Goal: Transaction & Acquisition: Download file/media

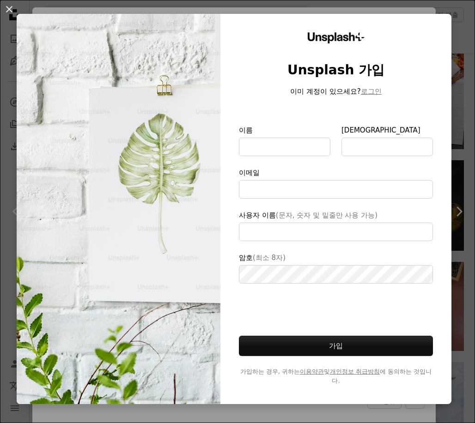
scroll to position [13, 0]
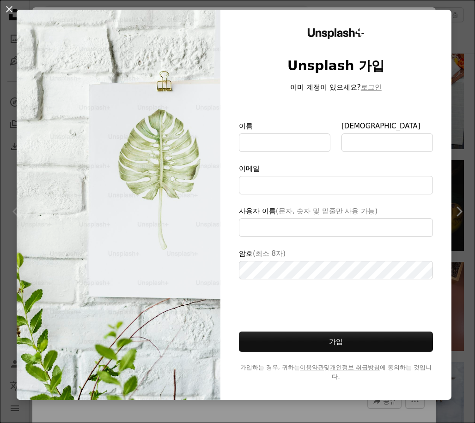
type input "**********"
click at [9, 9] on button "An X shape" at bounding box center [9, 9] width 11 height 11
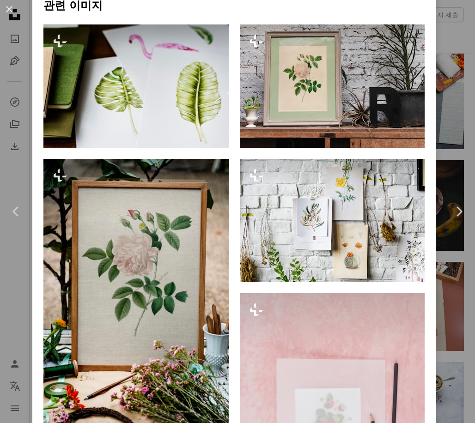
scroll to position [786, 0]
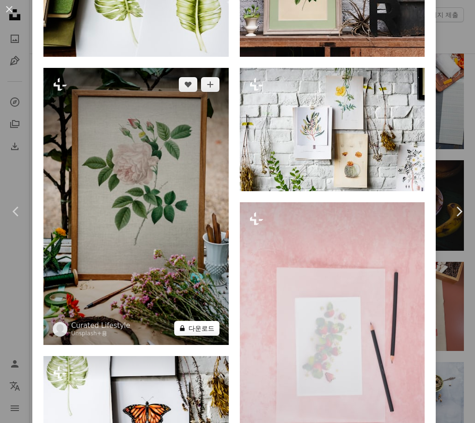
click at [205, 321] on button "A lock 다운로드" at bounding box center [196, 328] width 45 height 15
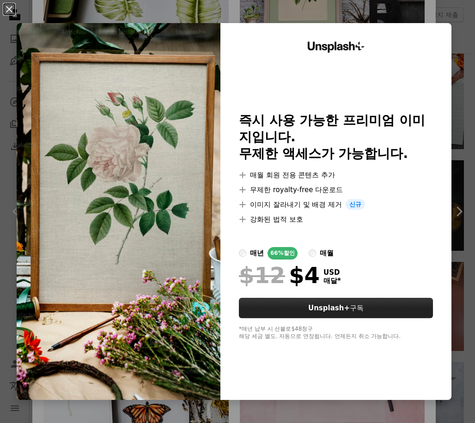
click at [329, 308] on strong "Unsplash+" at bounding box center [329, 308] width 42 height 8
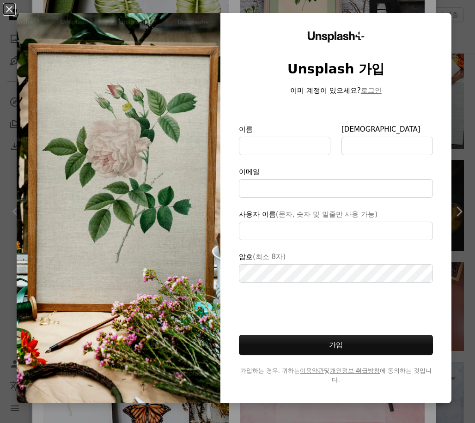
scroll to position [13, 0]
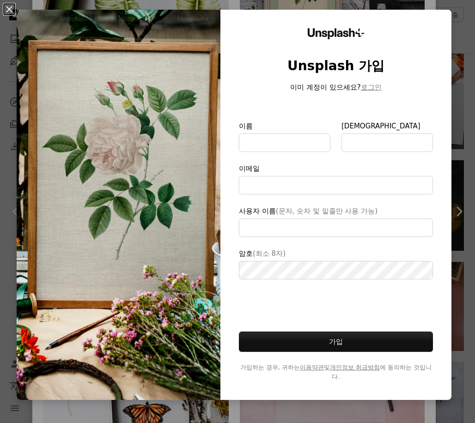
type input "**********"
click at [8, 7] on button "An X shape" at bounding box center [9, 9] width 11 height 11
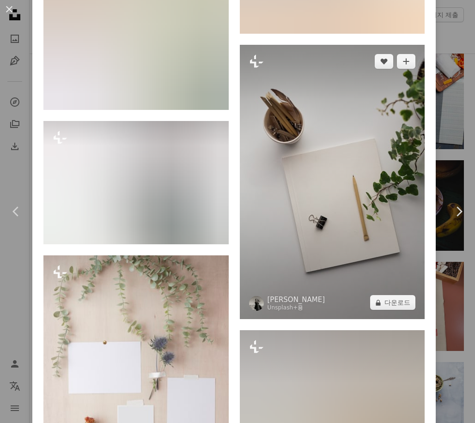
scroll to position [4616, 0]
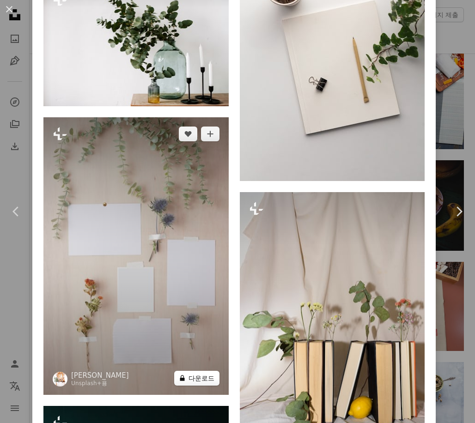
click at [195, 371] on button "A lock 다운로드" at bounding box center [196, 378] width 45 height 15
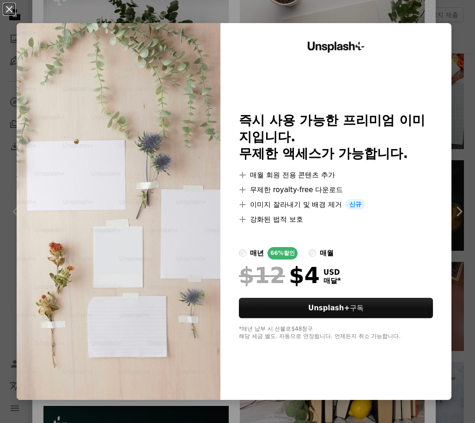
click at [247, 12] on div "An X shape Unsplash+ 즉시 사용 가능한 프리미엄 이미지입니다. 무제한 액세스가 가능합니다. A plus sign 매월 회원 전…" at bounding box center [237, 211] width 475 height 423
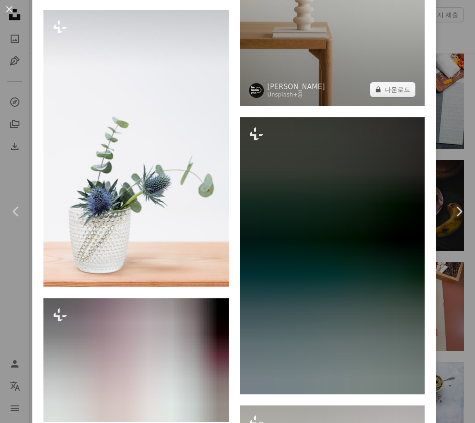
scroll to position [8005, 0]
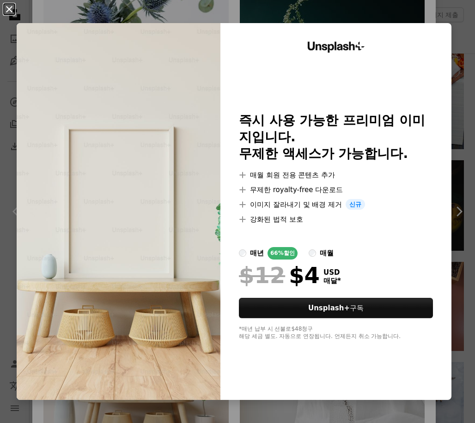
click at [8, 6] on button "An X shape" at bounding box center [9, 9] width 11 height 11
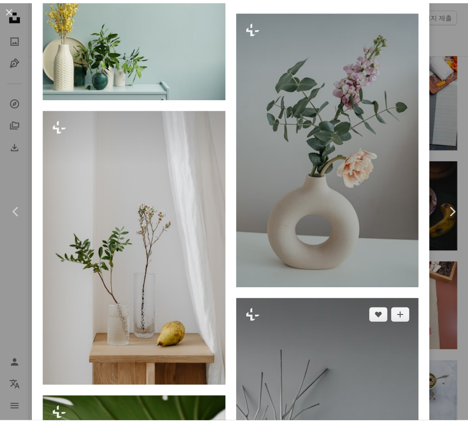
scroll to position [19500, 0]
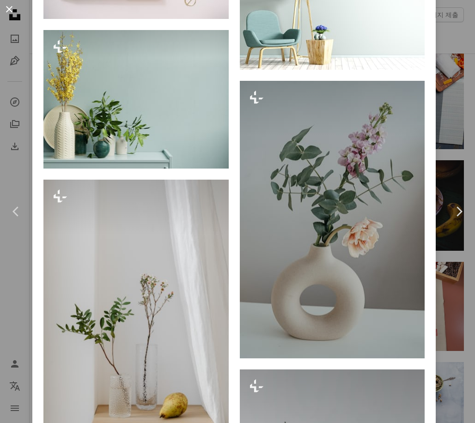
click at [8, 6] on button "An X shape" at bounding box center [9, 9] width 11 height 11
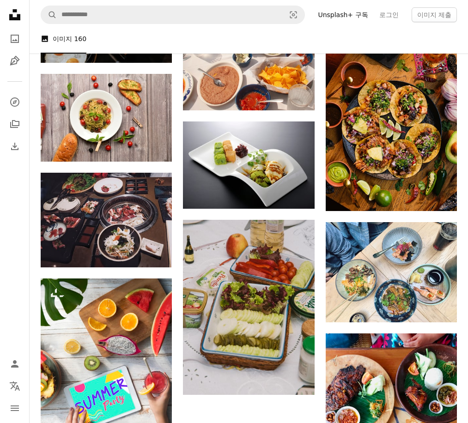
scroll to position [4637, 0]
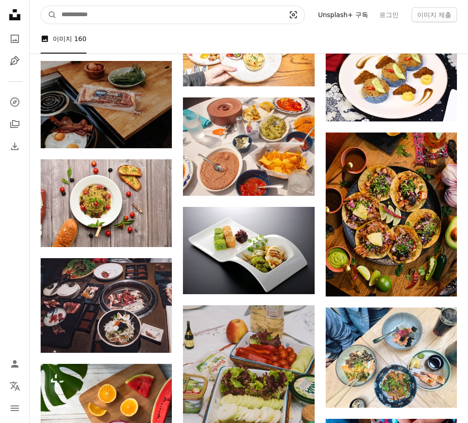
click at [296, 12] on icon "Visual search" at bounding box center [293, 14] width 22 height 9
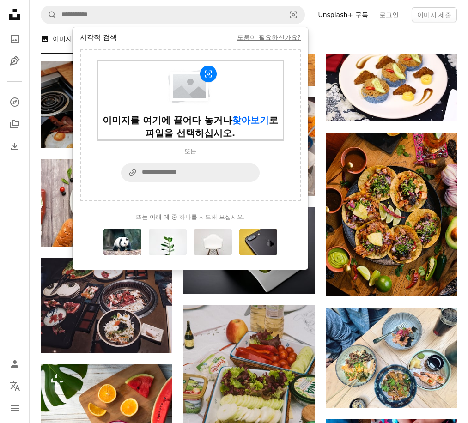
click at [196, 100] on img "시각적 검색 양식" at bounding box center [190, 85] width 55 height 41
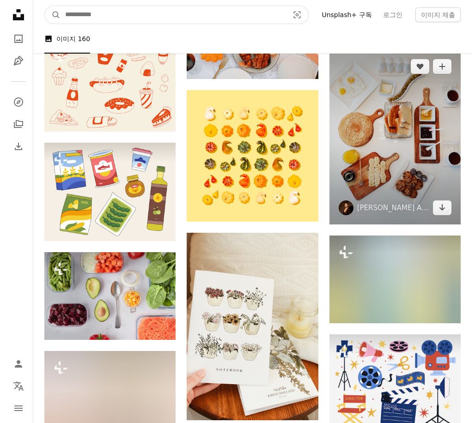
scroll to position [5316, 0]
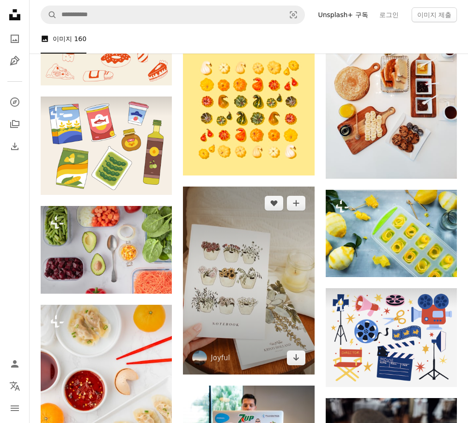
click at [243, 293] on img at bounding box center [248, 281] width 131 height 188
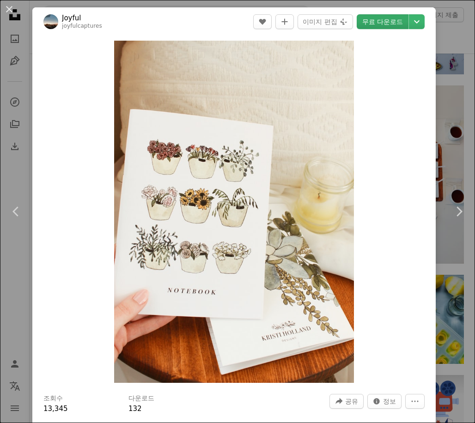
click at [379, 18] on link "무료 다운로드" at bounding box center [383, 21] width 52 height 15
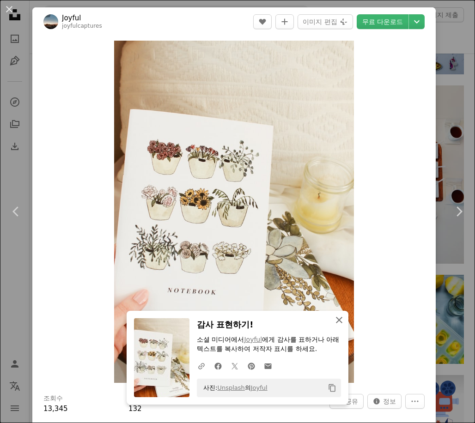
click at [337, 321] on icon "button" at bounding box center [339, 320] width 6 height 6
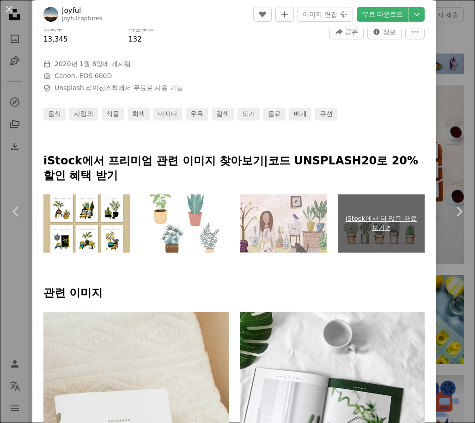
scroll to position [555, 0]
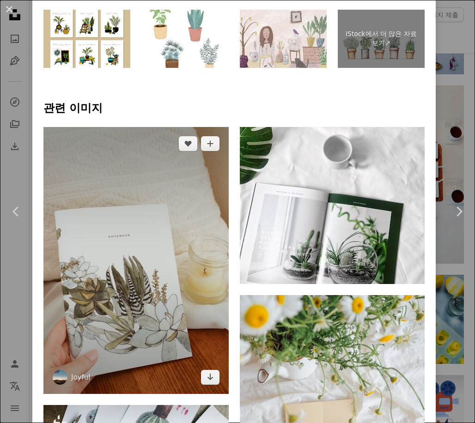
click at [156, 220] on img at bounding box center [135, 261] width 185 height 268
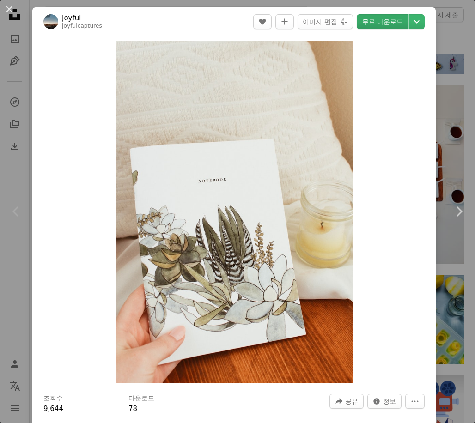
click at [372, 20] on link "무료 다운로드" at bounding box center [383, 21] width 52 height 15
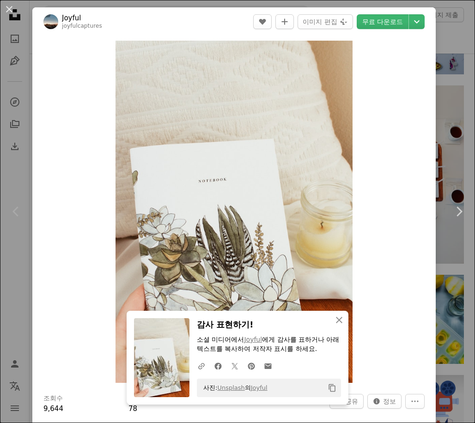
click at [98, 205] on div "Zoom in" at bounding box center [234, 212] width 404 height 352
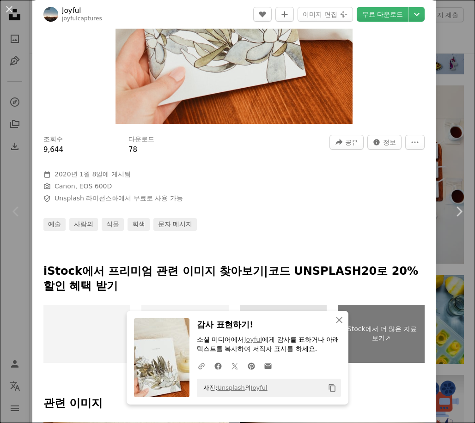
scroll to position [370, 0]
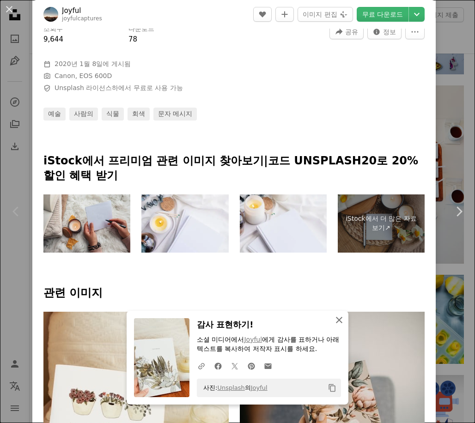
click at [337, 318] on icon "An X shape" at bounding box center [339, 320] width 11 height 11
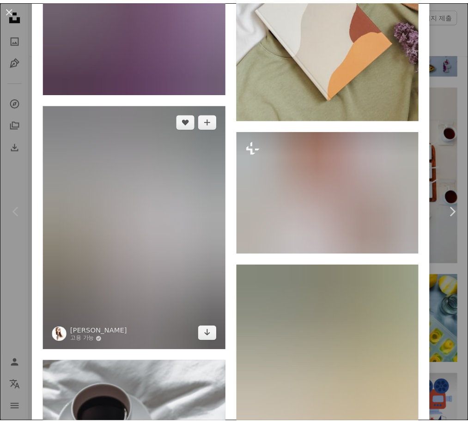
scroll to position [7408, 0]
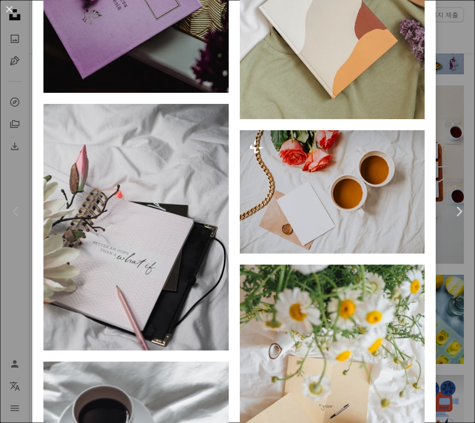
drag, startPoint x: 12, startPoint y: 10, endPoint x: 44, endPoint y: 29, distance: 36.5
click at [12, 10] on button "An X shape" at bounding box center [9, 9] width 11 height 11
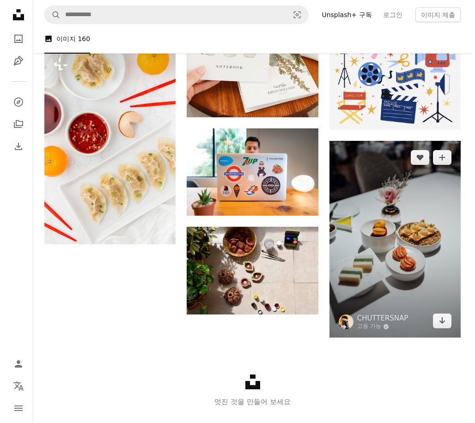
scroll to position [5596, 0]
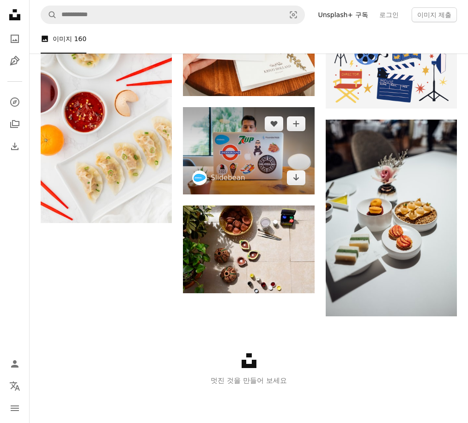
click at [253, 141] on img at bounding box center [248, 151] width 131 height 88
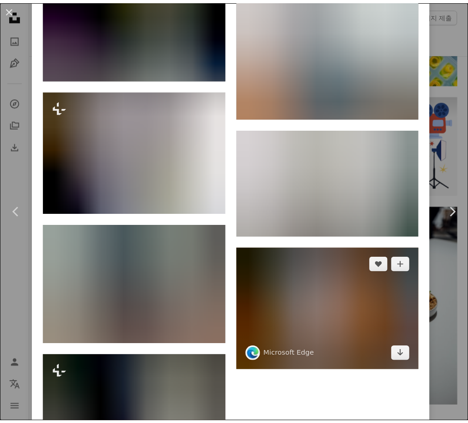
scroll to position [7028, 0]
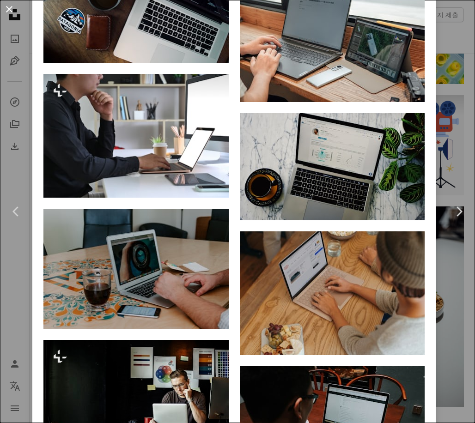
click at [9, 5] on button "An X shape" at bounding box center [9, 9] width 11 height 11
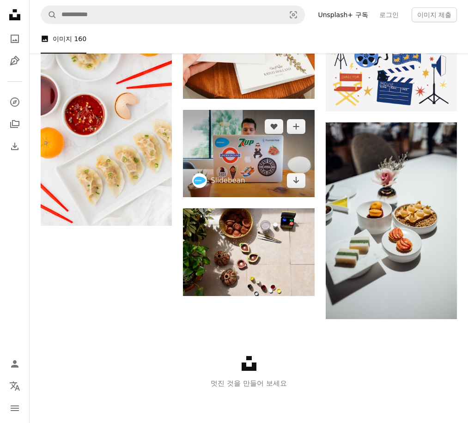
scroll to position [5596, 0]
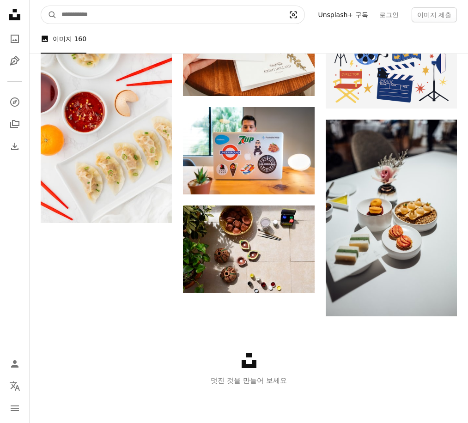
click at [296, 12] on icon "Visual search" at bounding box center [293, 14] width 22 height 9
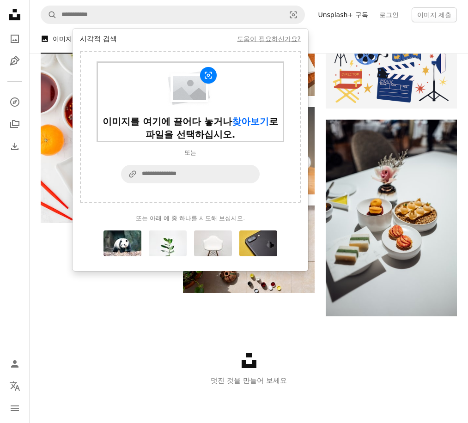
click at [196, 92] on img "시각적 검색 양식" at bounding box center [190, 87] width 55 height 41
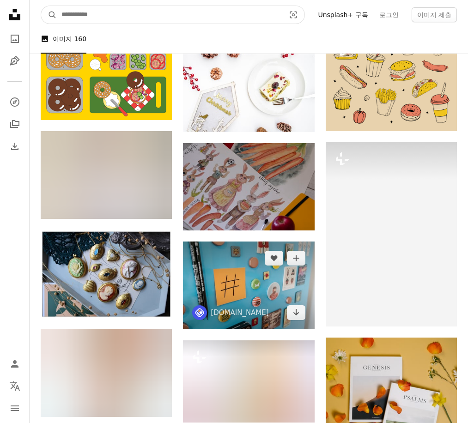
scroll to position [1063, 0]
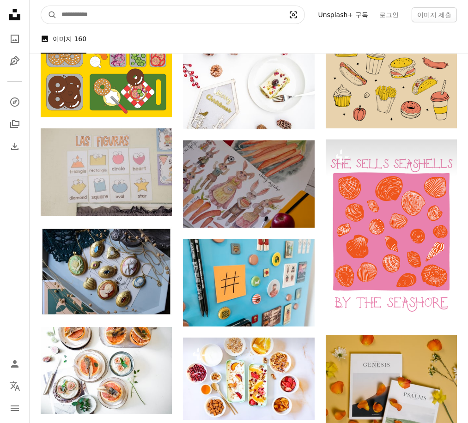
click at [297, 12] on icon "Visual search" at bounding box center [293, 14] width 22 height 9
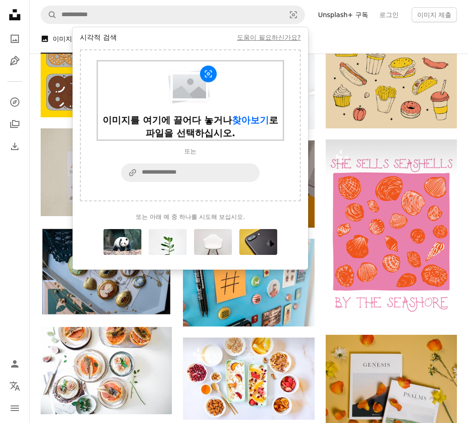
click at [187, 94] on img "시각적 검색 양식" at bounding box center [190, 85] width 55 height 41
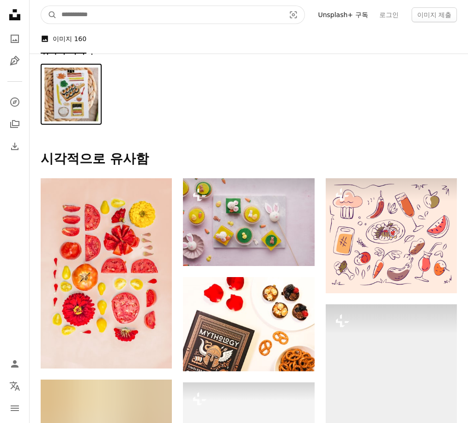
scroll to position [0, 0]
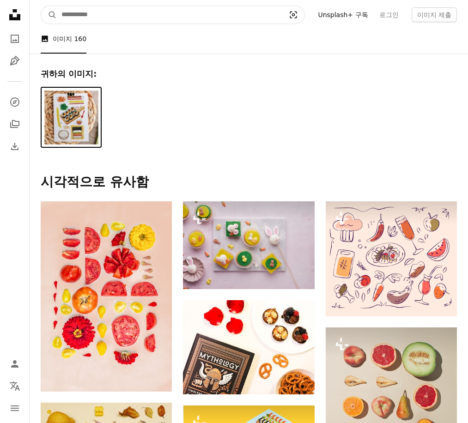
click at [293, 15] on icon "Visual search" at bounding box center [293, 14] width 22 height 9
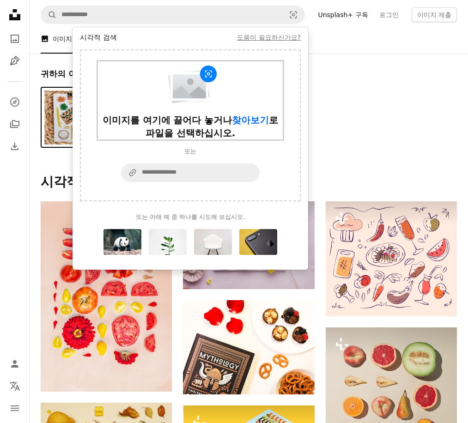
click at [211, 121] on div "이미지를 여기에 끌어다 놓거나 찾아보기 로 파일을 선택하십시오." at bounding box center [190, 127] width 185 height 26
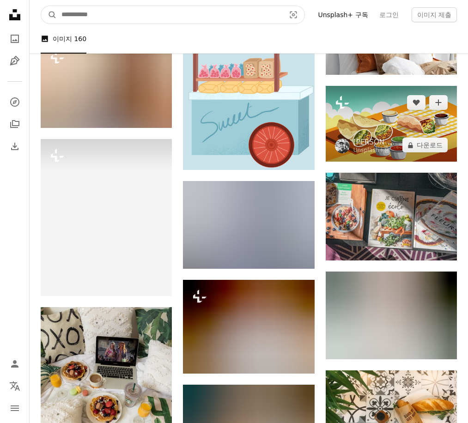
scroll to position [2535, 0]
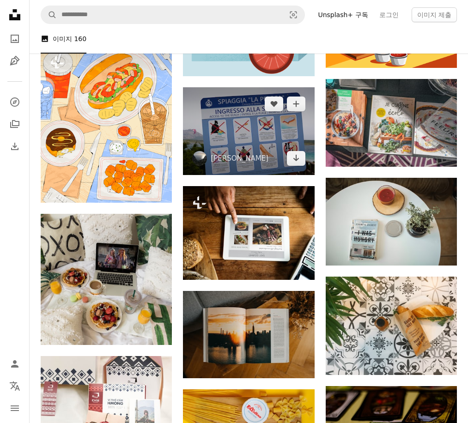
click at [246, 113] on img at bounding box center [248, 131] width 131 height 88
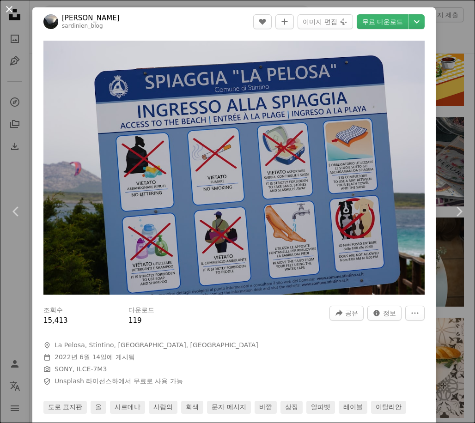
click at [15, 7] on button "An X shape" at bounding box center [9, 9] width 11 height 11
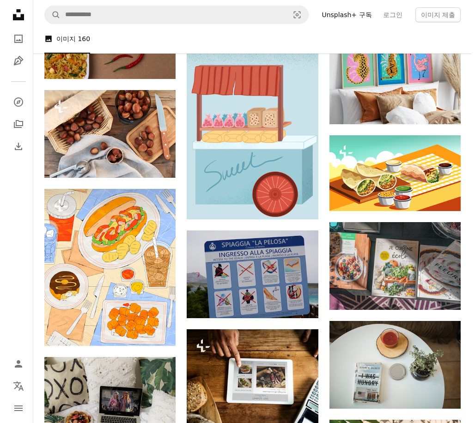
scroll to position [2304, 0]
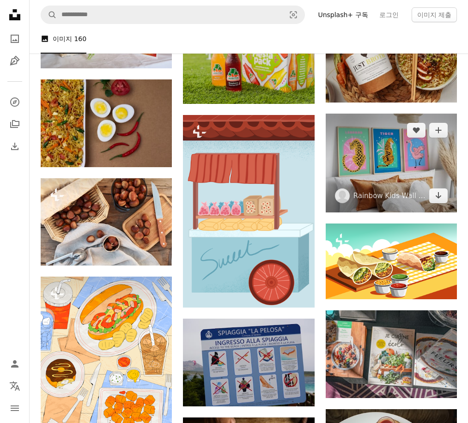
click at [386, 161] on img at bounding box center [391, 163] width 131 height 98
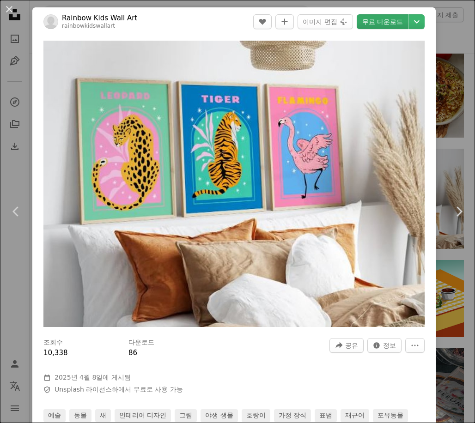
click at [370, 21] on link "무료 다운로드" at bounding box center [383, 21] width 52 height 15
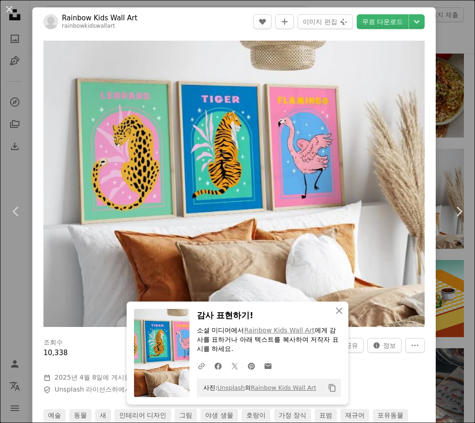
click at [39, 90] on div "Zoom in" at bounding box center [234, 184] width 404 height 296
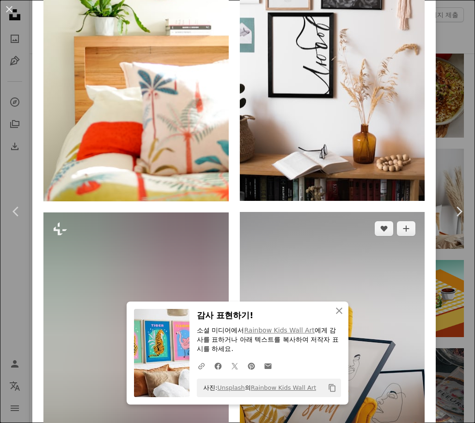
scroll to position [832, 0]
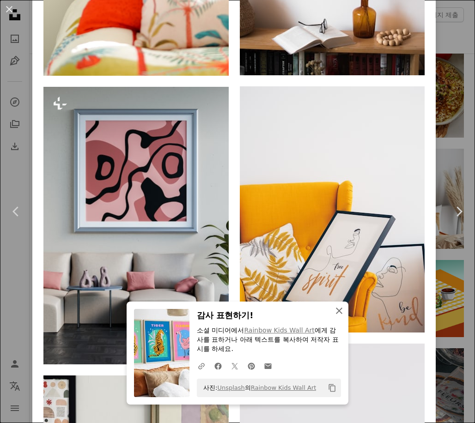
click at [336, 312] on icon "button" at bounding box center [339, 311] width 6 height 6
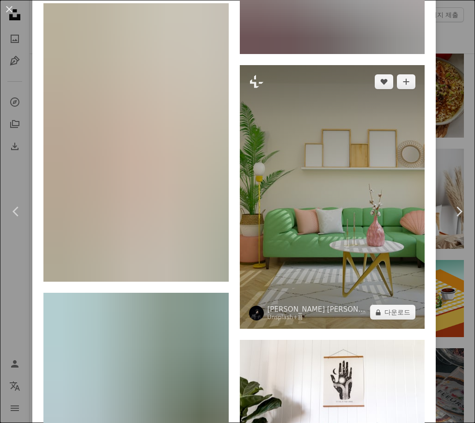
scroll to position [4391, 0]
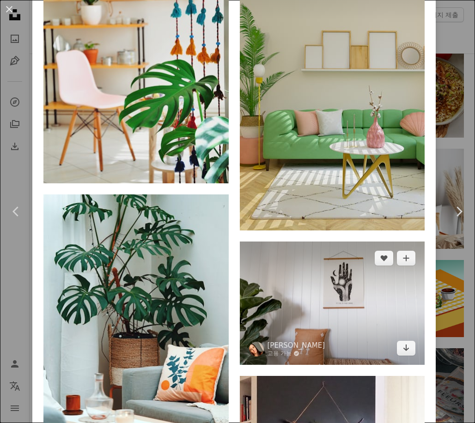
click at [339, 242] on img at bounding box center [332, 303] width 185 height 123
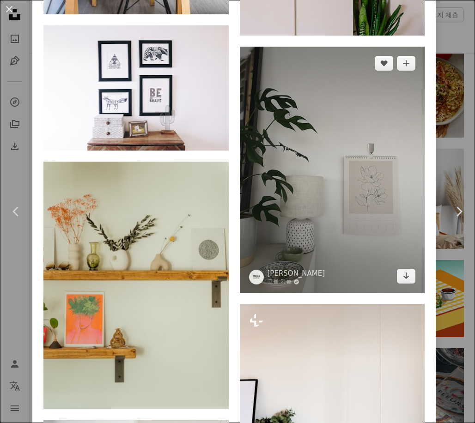
scroll to position [1572, 0]
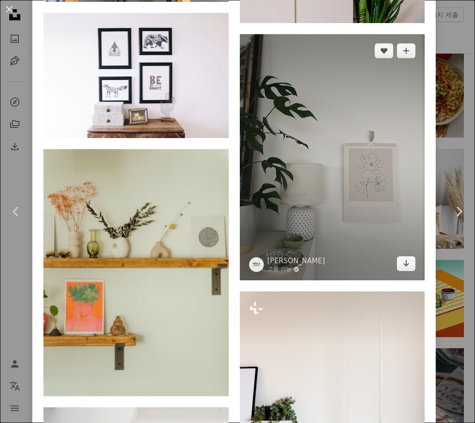
click at [361, 164] on img at bounding box center [332, 157] width 185 height 247
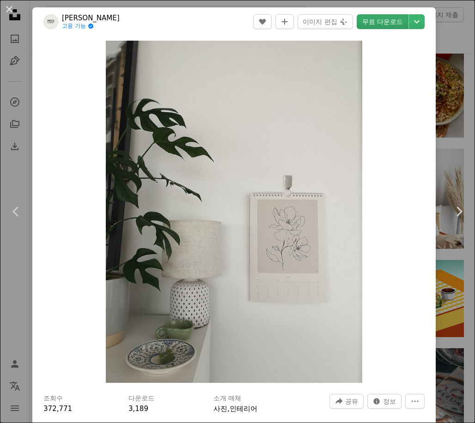
click at [375, 23] on link "무료 다운로드" at bounding box center [383, 21] width 52 height 15
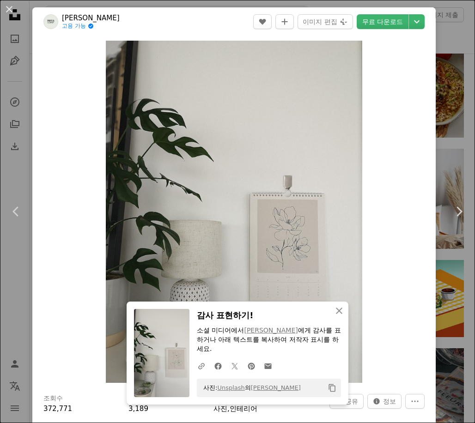
click at [69, 100] on div "Zoom in" at bounding box center [234, 212] width 404 height 352
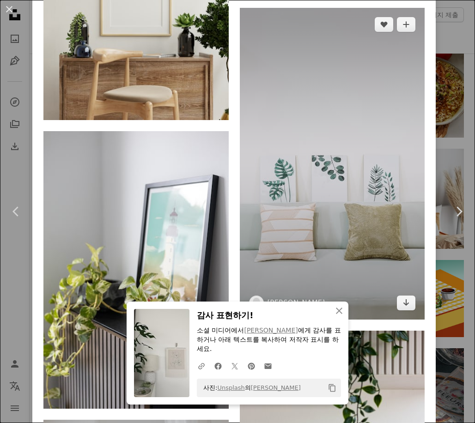
scroll to position [5571, 0]
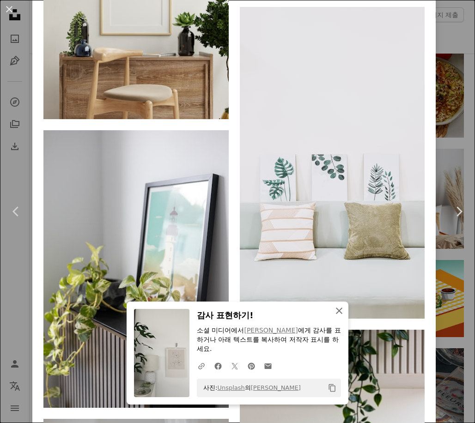
click at [337, 313] on icon "An X shape" at bounding box center [339, 311] width 11 height 11
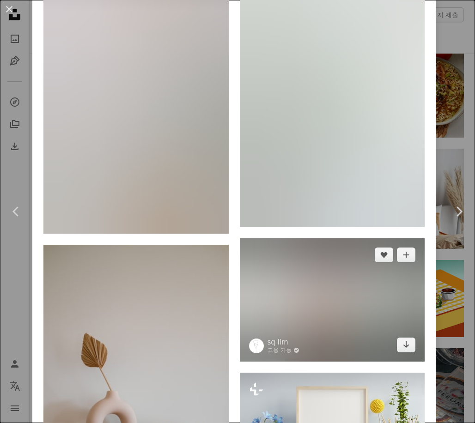
scroll to position [6680, 0]
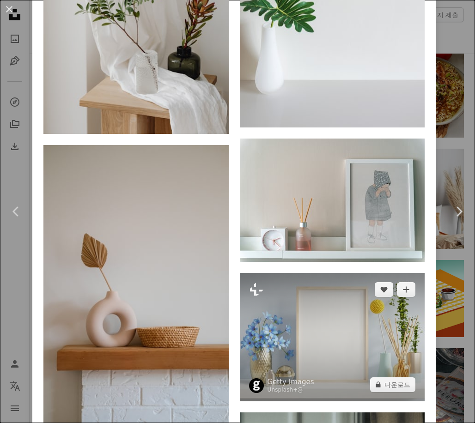
click at [335, 273] on img at bounding box center [332, 337] width 185 height 128
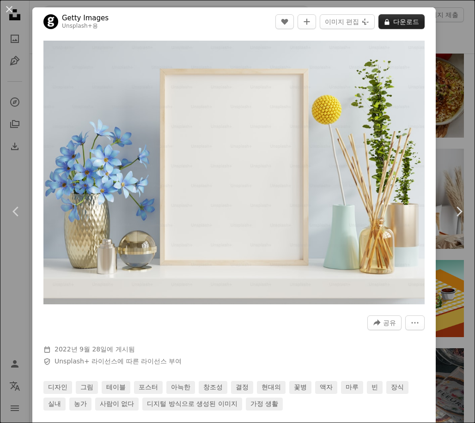
click at [388, 22] on button "A lock 다운로드" at bounding box center [402, 21] width 46 height 15
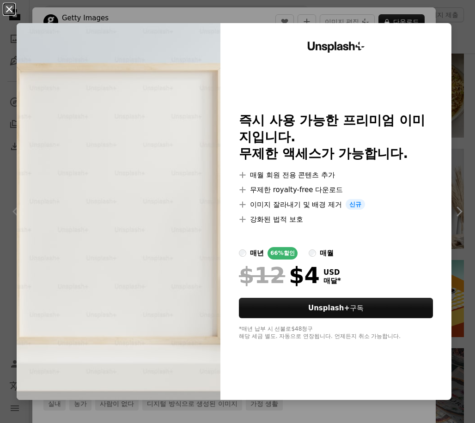
click at [11, 11] on button "An X shape" at bounding box center [9, 9] width 11 height 11
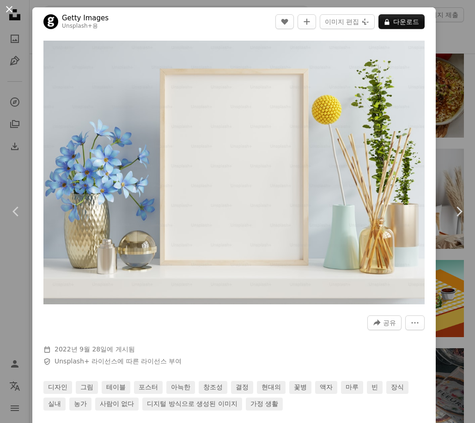
click at [14, 10] on button "An X shape" at bounding box center [9, 9] width 11 height 11
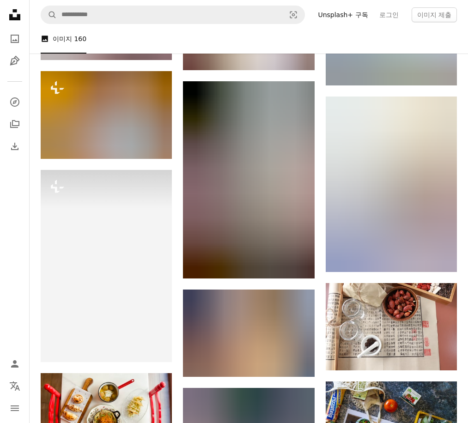
scroll to position [3460, 0]
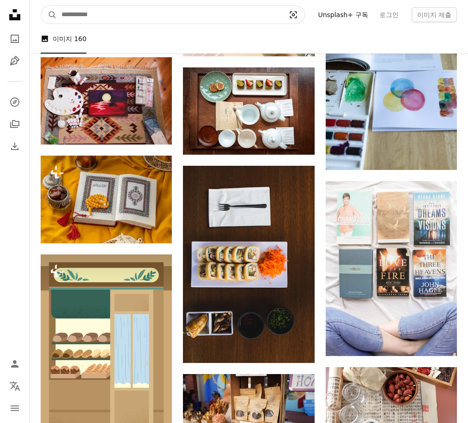
click at [299, 14] on icon "Visual search" at bounding box center [293, 14] width 22 height 9
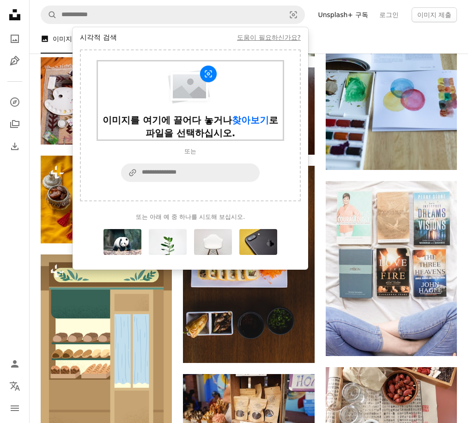
click at [199, 90] on img "시각적 검색 양식" at bounding box center [190, 85] width 55 height 41
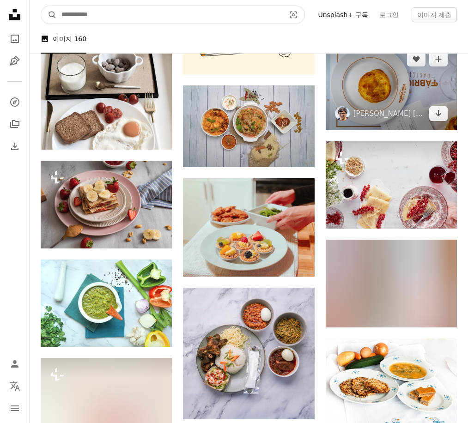
scroll to position [3883, 0]
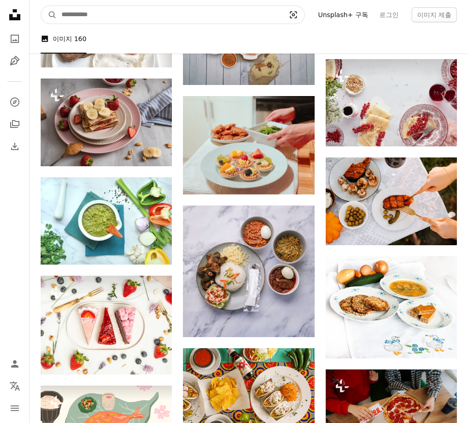
click at [296, 12] on icon "시각적 검색" at bounding box center [293, 15] width 7 height 7
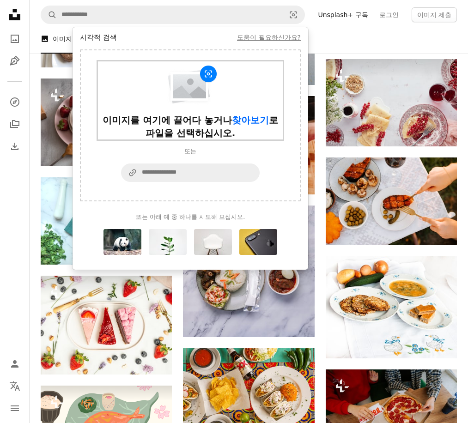
click at [196, 92] on img "시각적 검색 양식" at bounding box center [190, 85] width 55 height 41
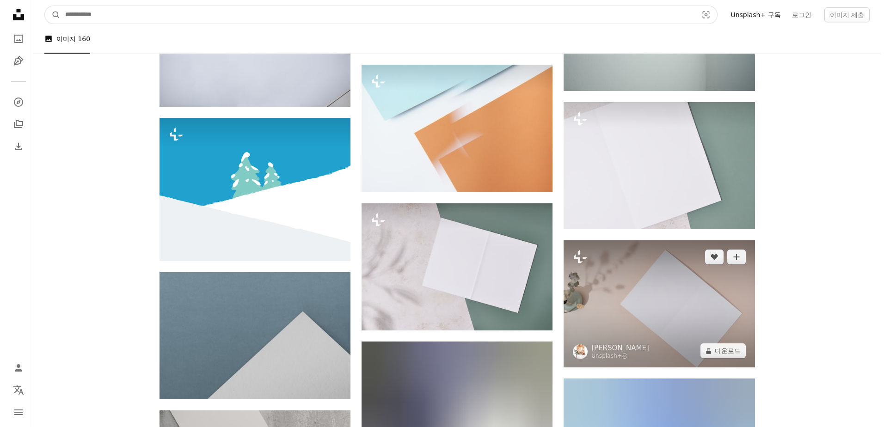
scroll to position [1525, 0]
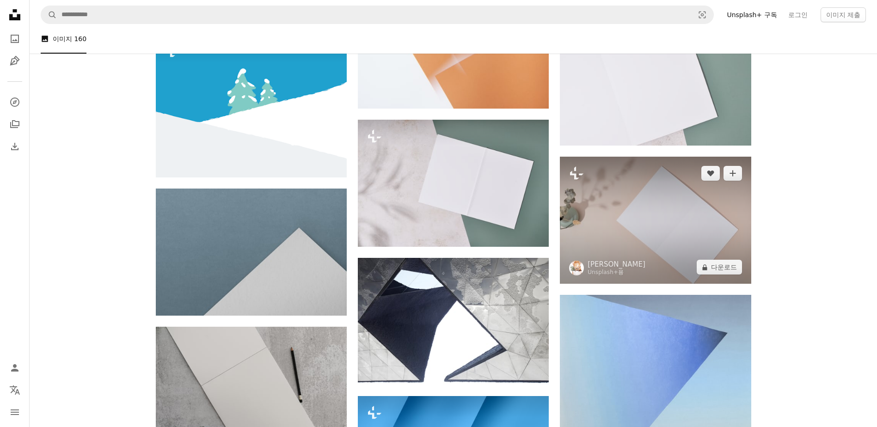
click at [475, 208] on img at bounding box center [655, 220] width 191 height 127
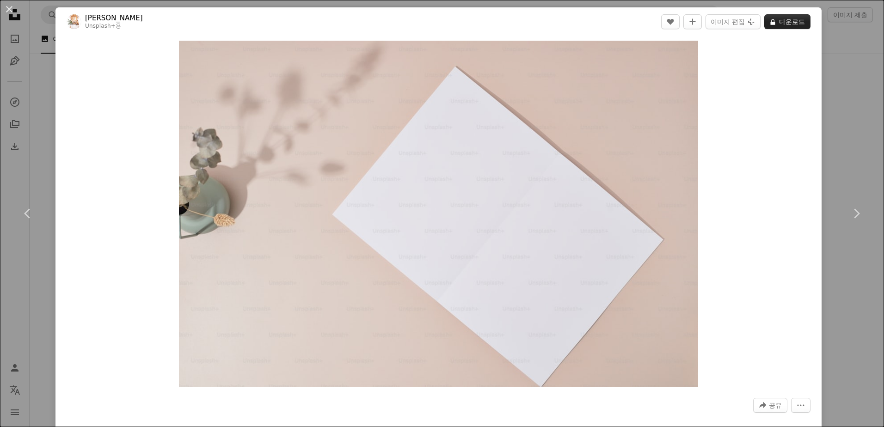
click at [475, 21] on button "A lock 다운로드" at bounding box center [787, 21] width 46 height 15
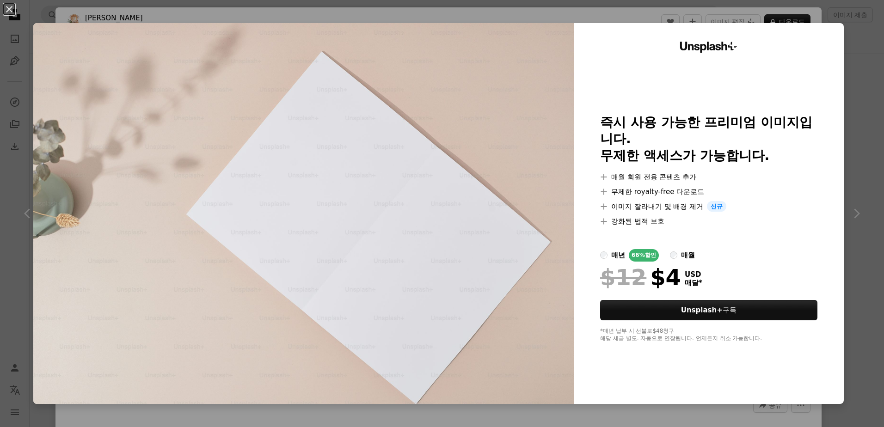
click at [475, 252] on label "매월" at bounding box center [682, 255] width 25 height 12
click at [475, 254] on div "매년" at bounding box center [618, 255] width 14 height 11
click at [11, 11] on button "An X shape" at bounding box center [9, 9] width 11 height 11
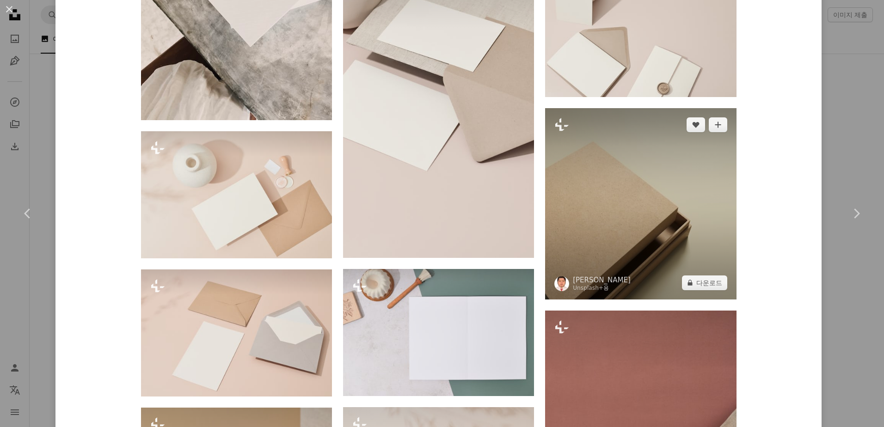
scroll to position [3052, 0]
